Goal: Task Accomplishment & Management: Use online tool/utility

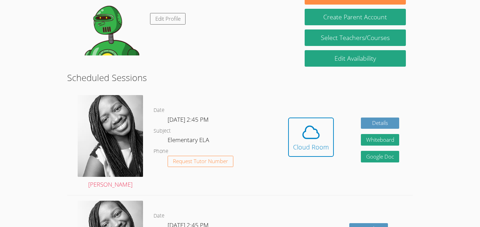
scroll to position [129, 0]
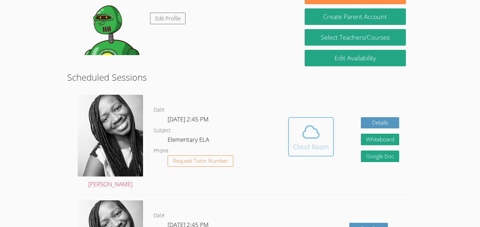
click at [318, 136] on icon at bounding box center [311, 132] width 20 height 20
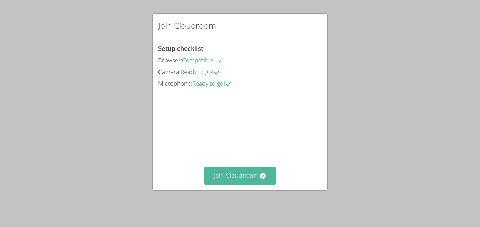
click at [259, 183] on button "Join Cloudroom" at bounding box center [240, 175] width 72 height 17
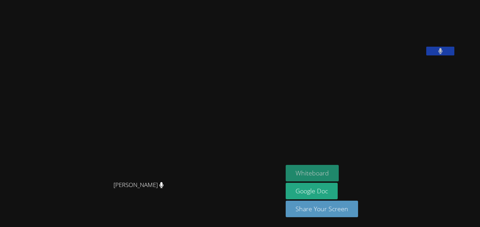
click at [330, 180] on button "Whiteboard" at bounding box center [312, 173] width 53 height 17
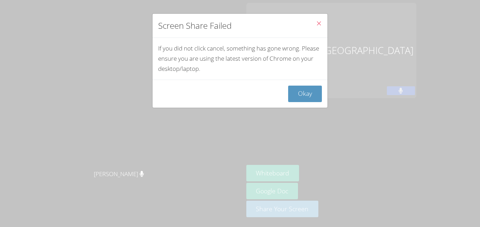
click at [303, 181] on div "Screen Share Failed If you did not click cancel, something has gone wrong. Plea…" at bounding box center [240, 113] width 480 height 227
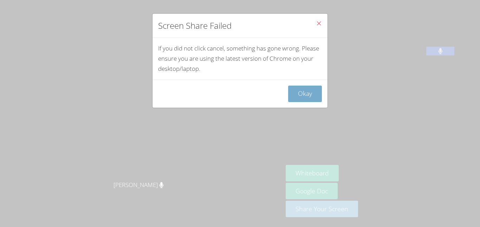
click at [302, 101] on button "Okay" at bounding box center [305, 94] width 34 height 17
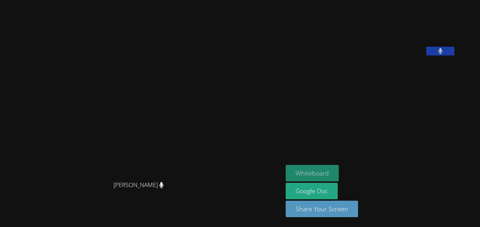
click at [335, 175] on button "Whiteboard" at bounding box center [312, 173] width 53 height 17
click at [453, 56] on button at bounding box center [440, 51] width 28 height 9
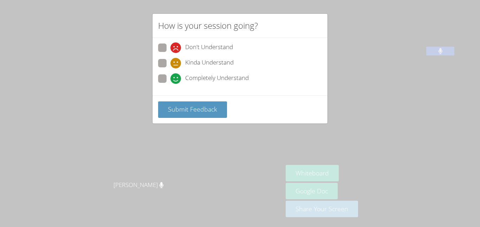
click at [170, 84] on span at bounding box center [170, 84] width 0 height 0
click at [170, 78] on input "Completely Understand" at bounding box center [173, 78] width 6 height 6
radio input "true"
click at [170, 84] on span at bounding box center [170, 84] width 0 height 0
click at [170, 78] on input "Completely Understand" at bounding box center [173, 78] width 6 height 6
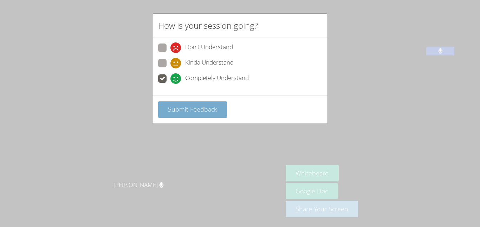
click at [195, 112] on span "Submit Feedback" at bounding box center [192, 109] width 49 height 8
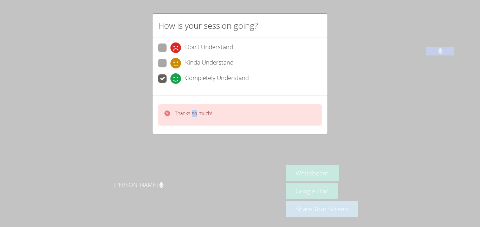
click at [195, 112] on p "Thanks so much!" at bounding box center [193, 113] width 37 height 7
click at [97, 138] on div "How is your session going? Don't Understand Kinda Understand Completely Underst…" at bounding box center [240, 113] width 480 height 227
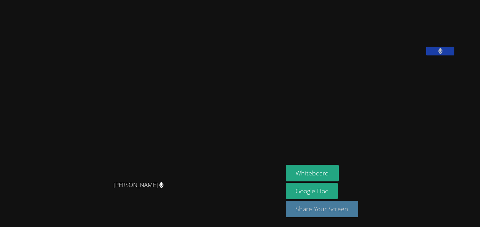
click at [354, 208] on button "Share Your Screen" at bounding box center [322, 209] width 72 height 17
